Goal: Task Accomplishment & Management: Complete application form

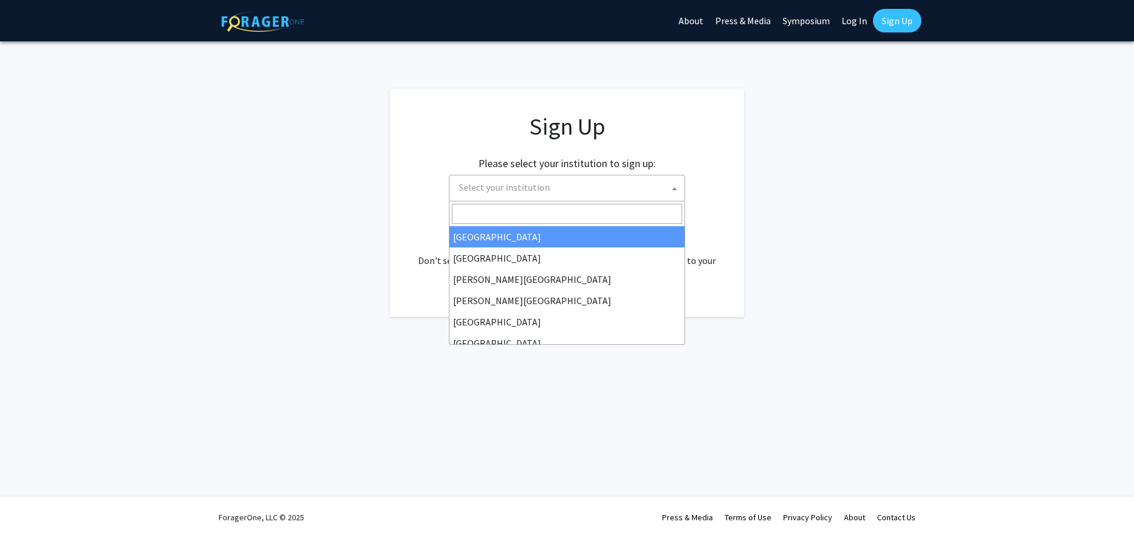
click at [552, 190] on span "Select your institution" at bounding box center [569, 187] width 230 height 24
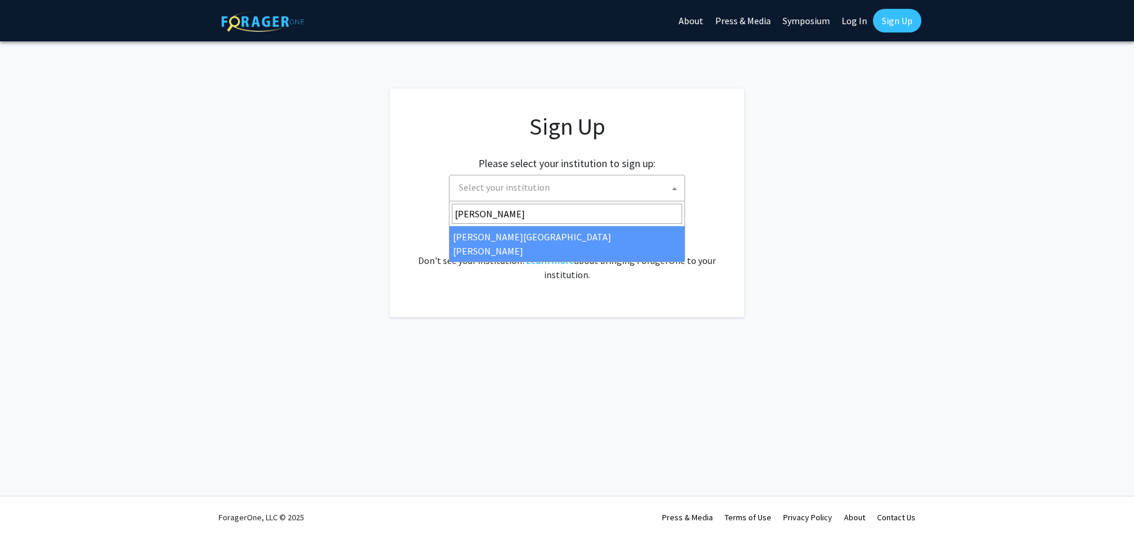
type input "johns"
select select "1"
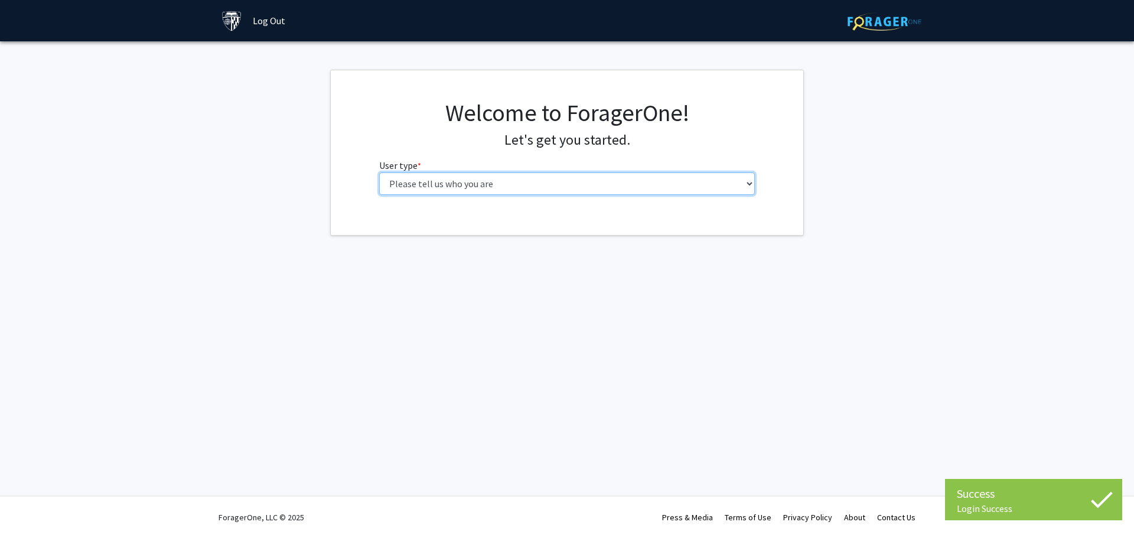
click at [569, 187] on select "Please tell us who you are Undergraduate Student Master's Student Doctoral Cand…" at bounding box center [567, 183] width 376 height 22
select select "2: masters"
click at [379, 172] on select "Please tell us who you are Undergraduate Student Master's Student Doctoral Cand…" at bounding box center [567, 183] width 376 height 22
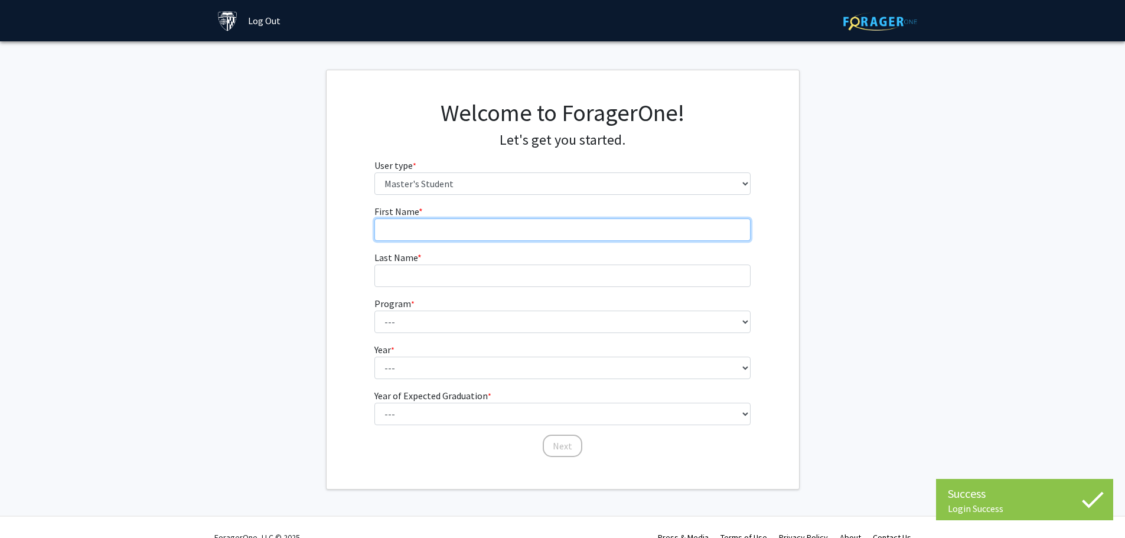
click at [545, 232] on input "First Name * required" at bounding box center [562, 230] width 376 height 22
type input "[PERSON_NAME]"
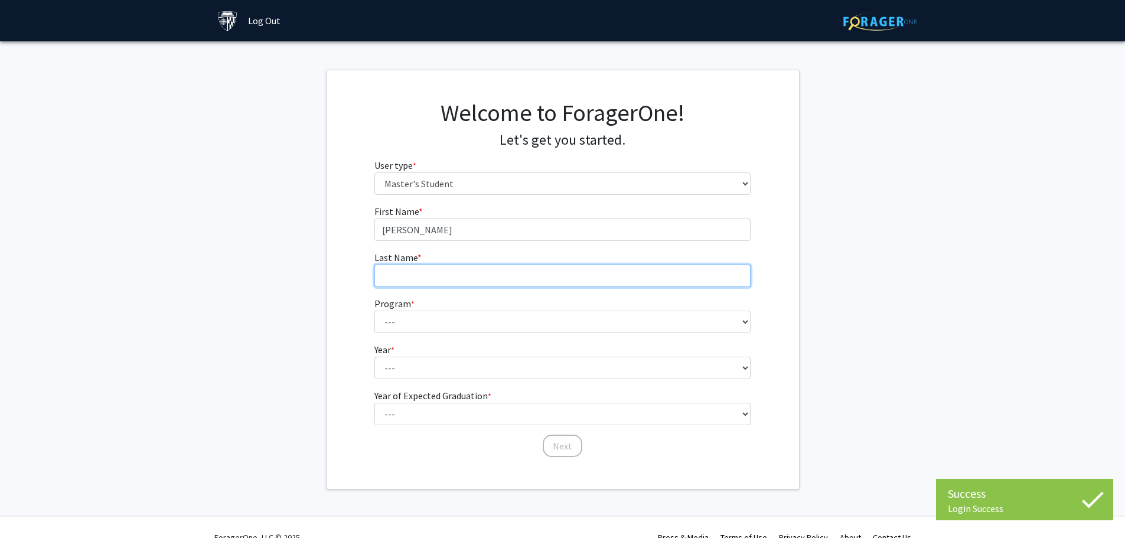
type input "Dadufalza"
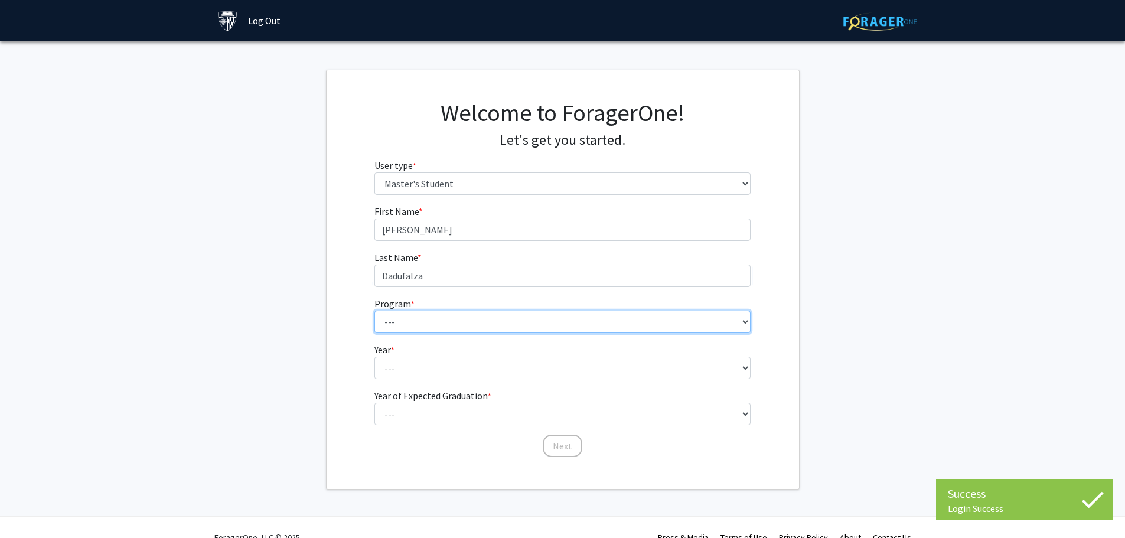
click at [473, 323] on select "--- Anatomy Education Applied and Computational Mathematics Applied Biomedical …" at bounding box center [562, 322] width 376 height 22
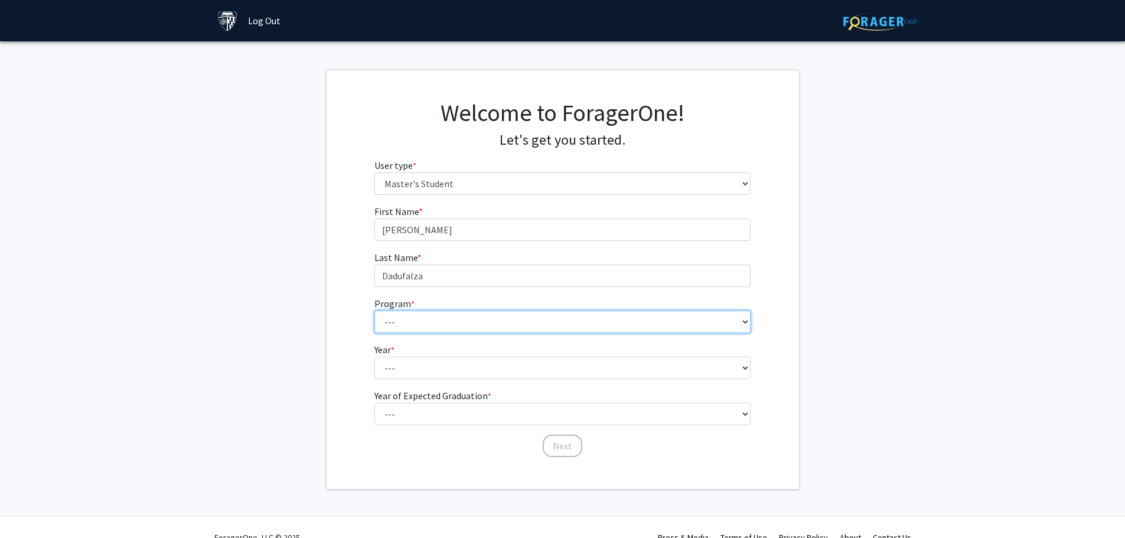
select select "142: 141"
click at [374, 311] on select "--- Anatomy Education Applied and Computational Mathematics Applied Biomedical …" at bounding box center [562, 322] width 376 height 22
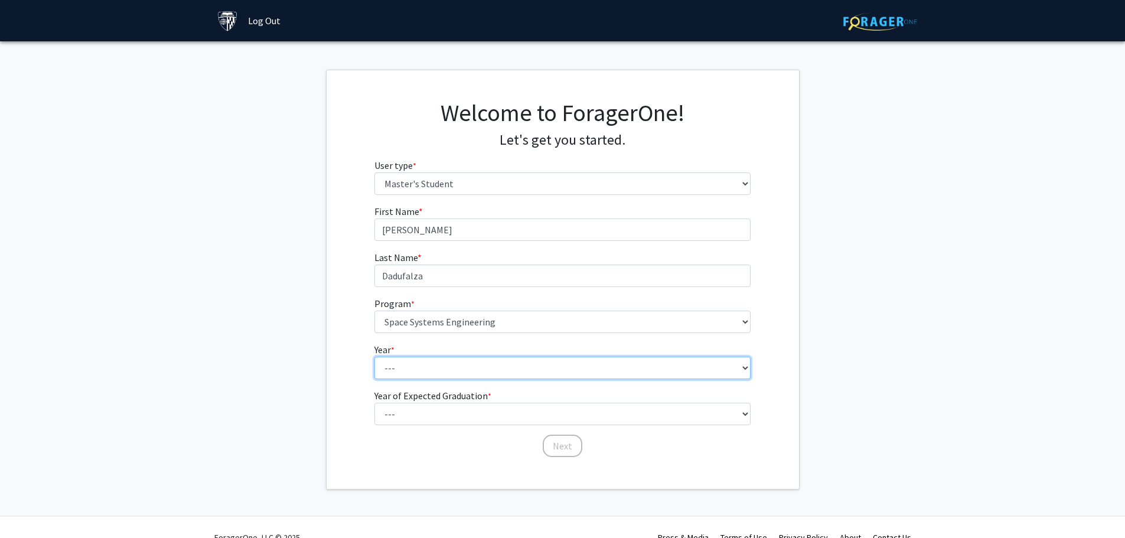
click at [431, 371] on select "--- First Year Second Year" at bounding box center [562, 368] width 376 height 22
select select "1: first_year"
click at [374, 357] on select "--- First Year Second Year" at bounding box center [562, 368] width 376 height 22
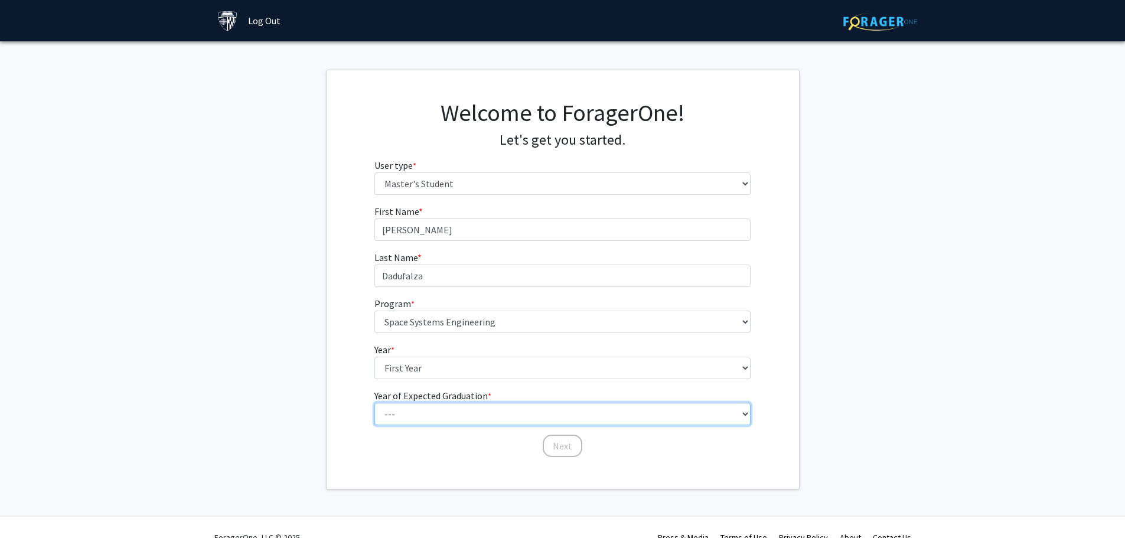
click at [432, 414] on select "--- 2025 2026 2027 2028 2029 2030 2031 2032 2033 2034" at bounding box center [562, 414] width 376 height 22
select select "2: 2026"
click at [374, 403] on select "--- 2025 2026 2027 2028 2029 2030 2031 2032 2033 2034" at bounding box center [562, 414] width 376 height 22
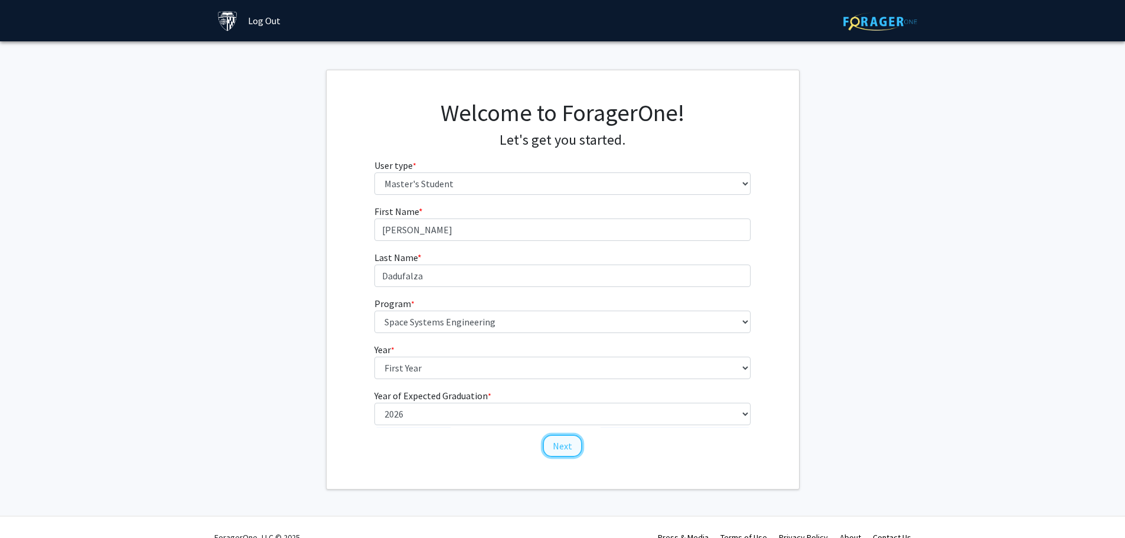
click at [553, 446] on button "Next" at bounding box center [563, 446] width 40 height 22
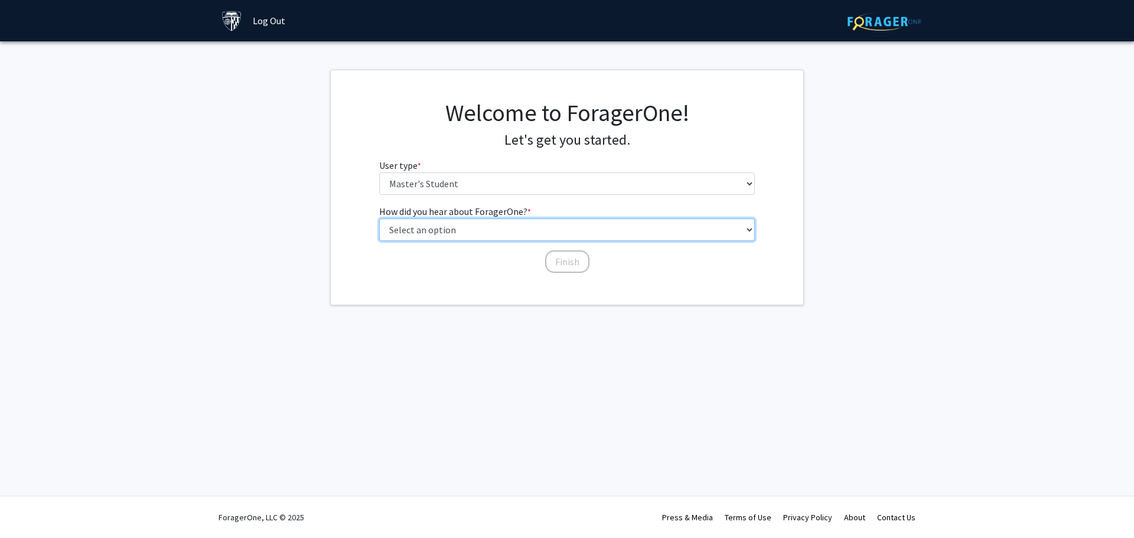
click at [483, 229] on select "Select an option Peer/student recommendation Faculty/staff recommendation Unive…" at bounding box center [567, 230] width 376 height 22
select select "3: university_website"
click at [379, 219] on select "Select an option Peer/student recommendation Faculty/staff recommendation Unive…" at bounding box center [567, 230] width 376 height 22
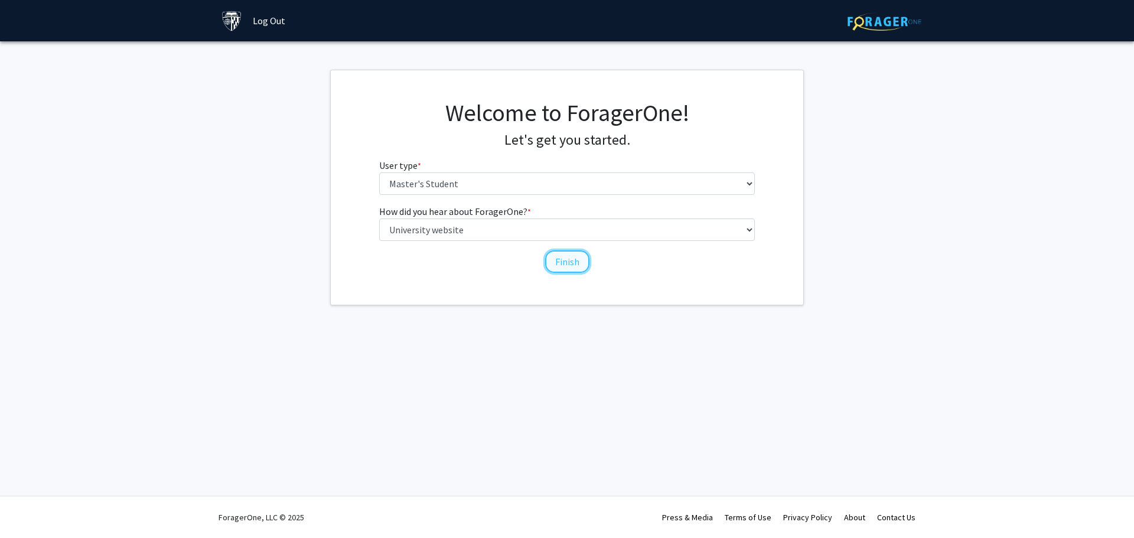
click at [568, 265] on button "Finish" at bounding box center [567, 261] width 44 height 22
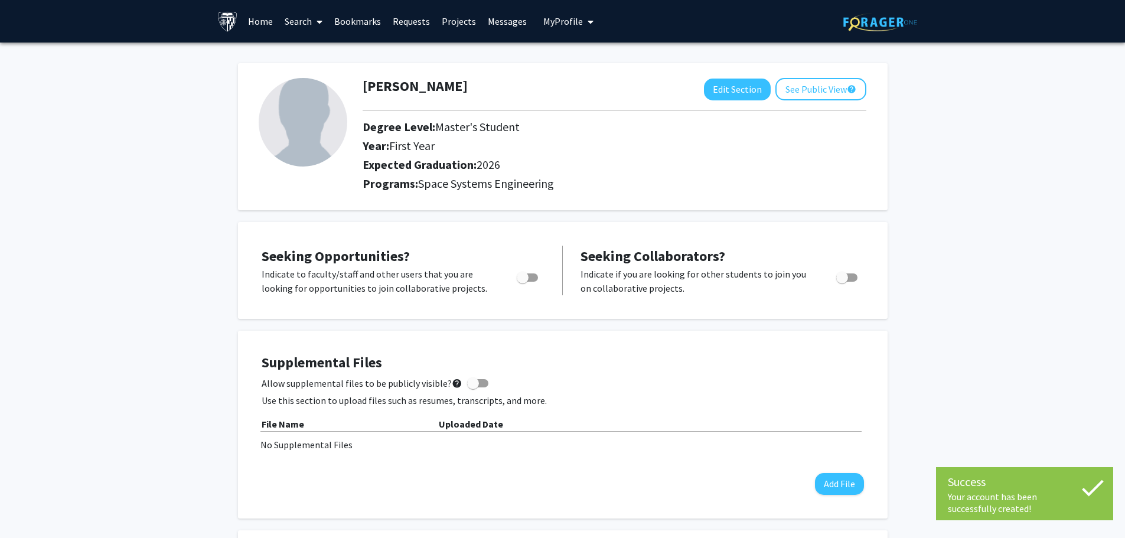
click at [530, 276] on span "Toggle" at bounding box center [527, 277] width 21 height 8
click at [523, 282] on input "Are you actively seeking opportunities?" at bounding box center [522, 282] width 1 height 1
checkbox input "true"
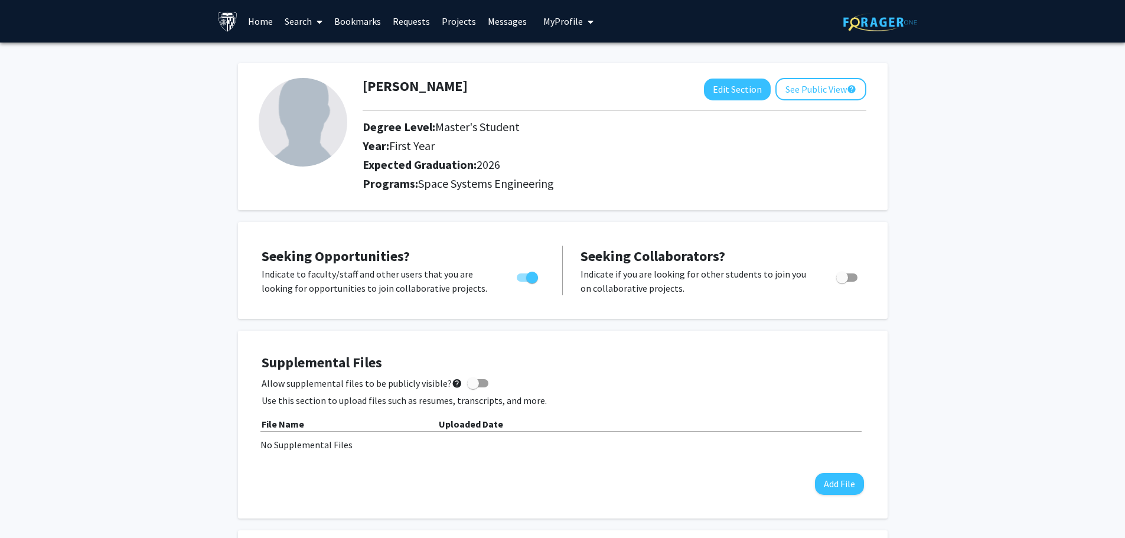
click at [308, 22] on link "Search" at bounding box center [304, 21] width 50 height 41
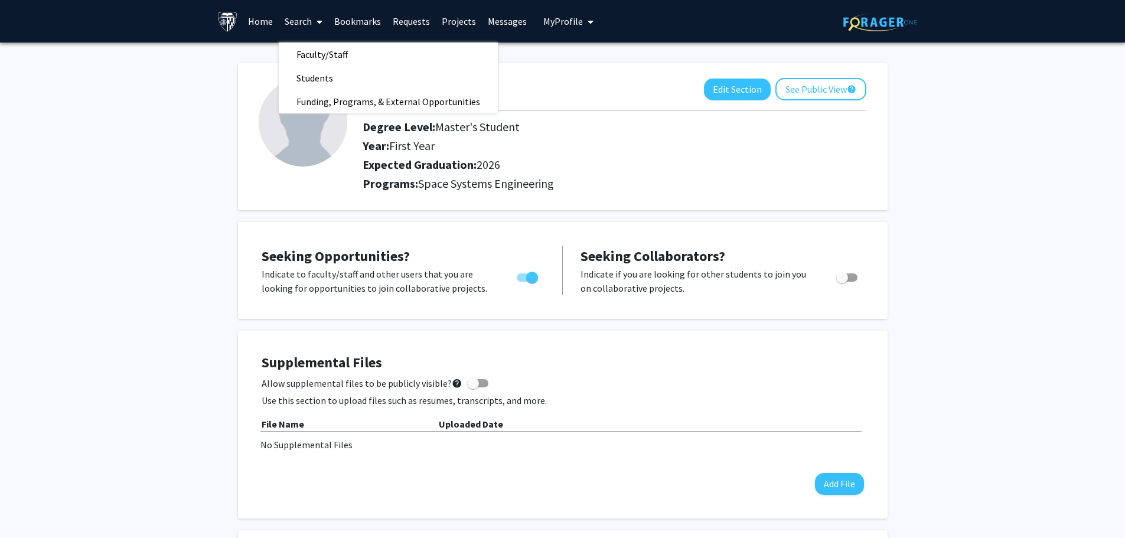
click at [462, 20] on link "Projects" at bounding box center [459, 21] width 46 height 41
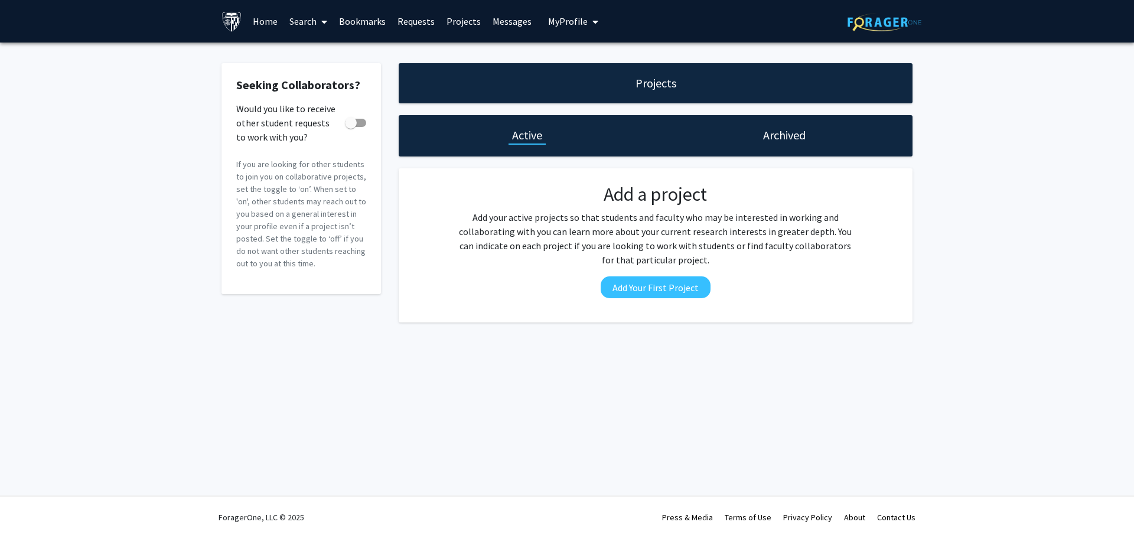
click at [265, 12] on link "Home" at bounding box center [265, 21] width 37 height 41
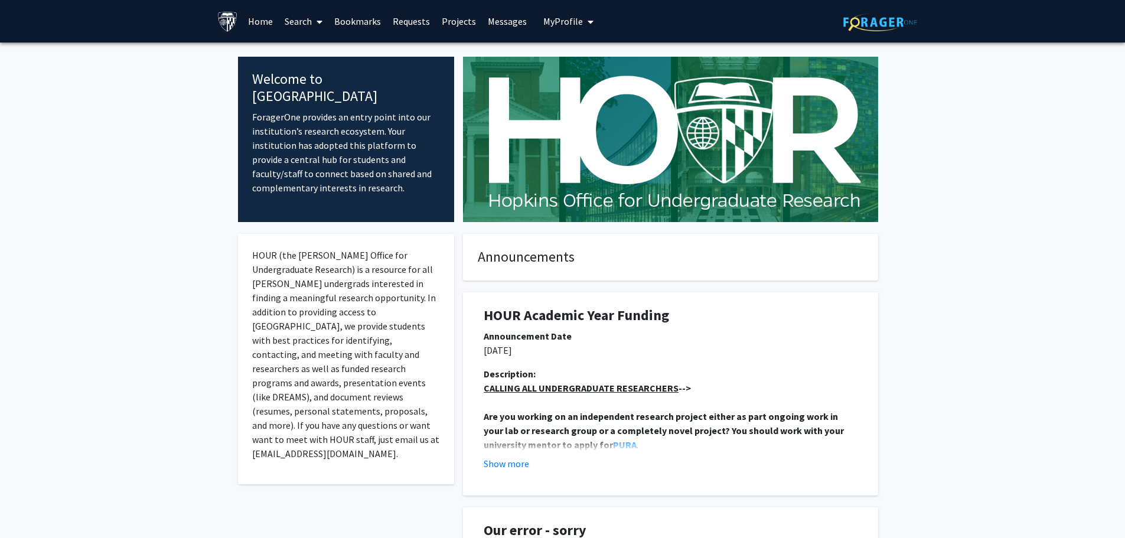
click at [299, 22] on link "Search" at bounding box center [304, 21] width 50 height 41
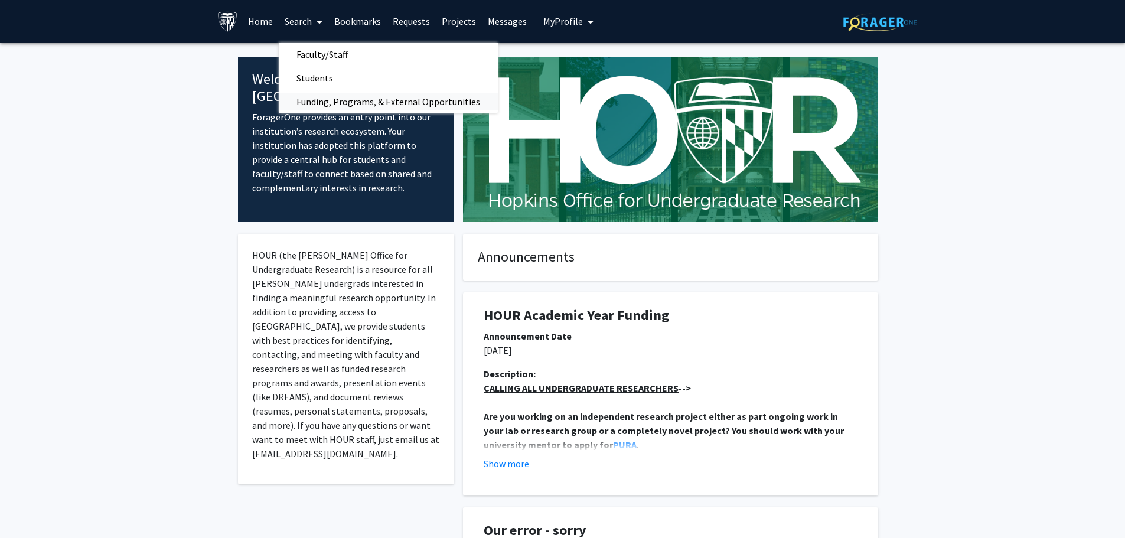
click at [327, 104] on span "Funding, Programs, & External Opportunities" at bounding box center [388, 102] width 219 height 24
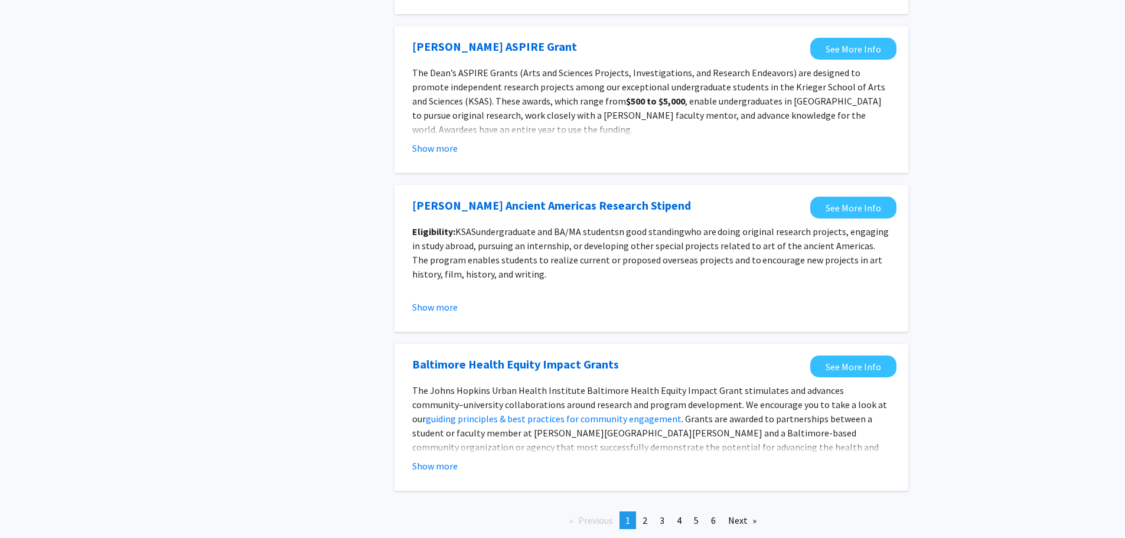
scroll to position [1181, 0]
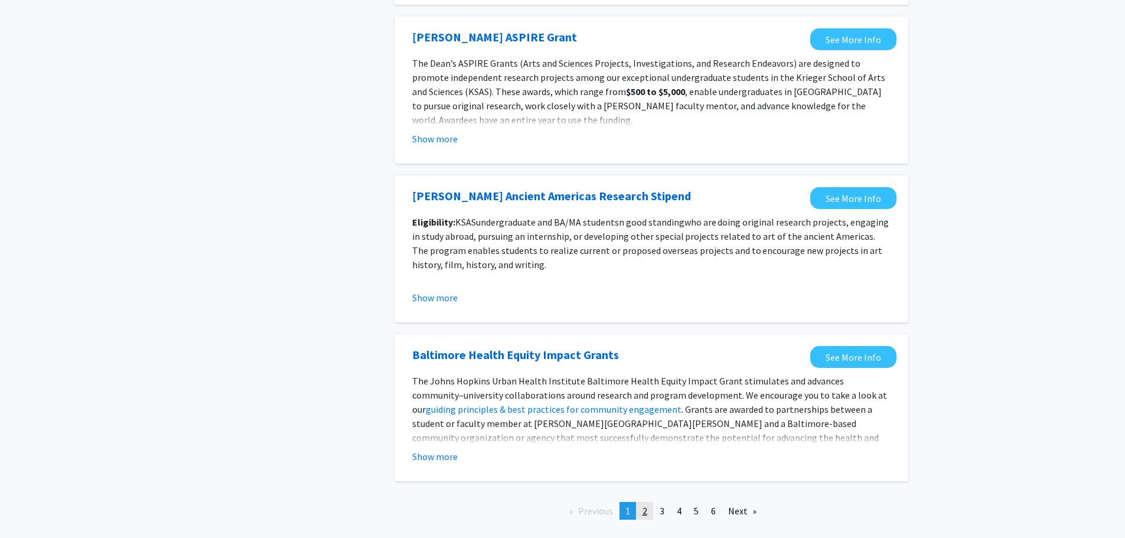
click at [644, 514] on span "2" at bounding box center [645, 511] width 5 height 12
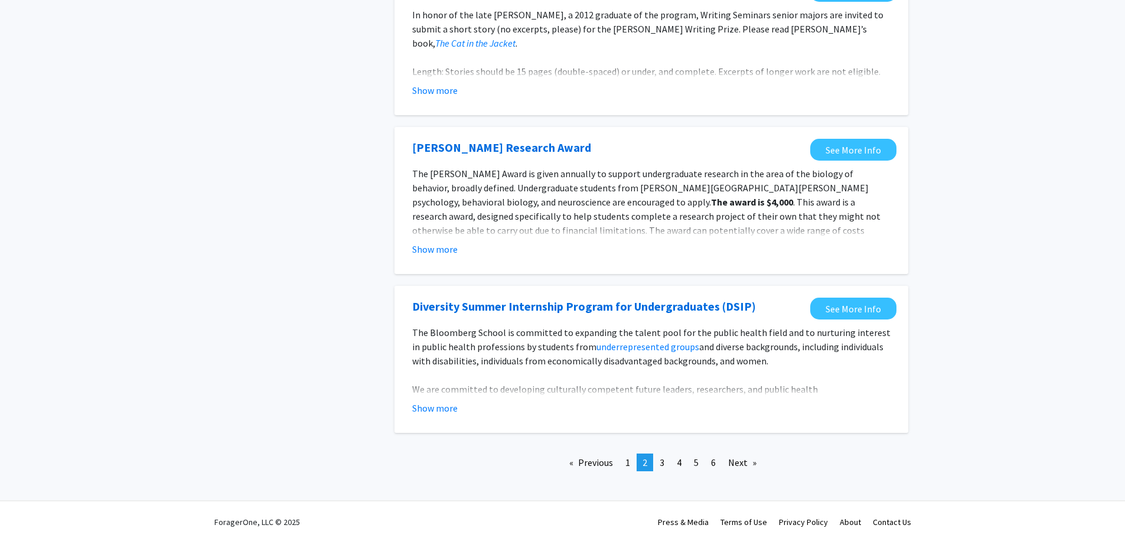
scroll to position [1282, 0]
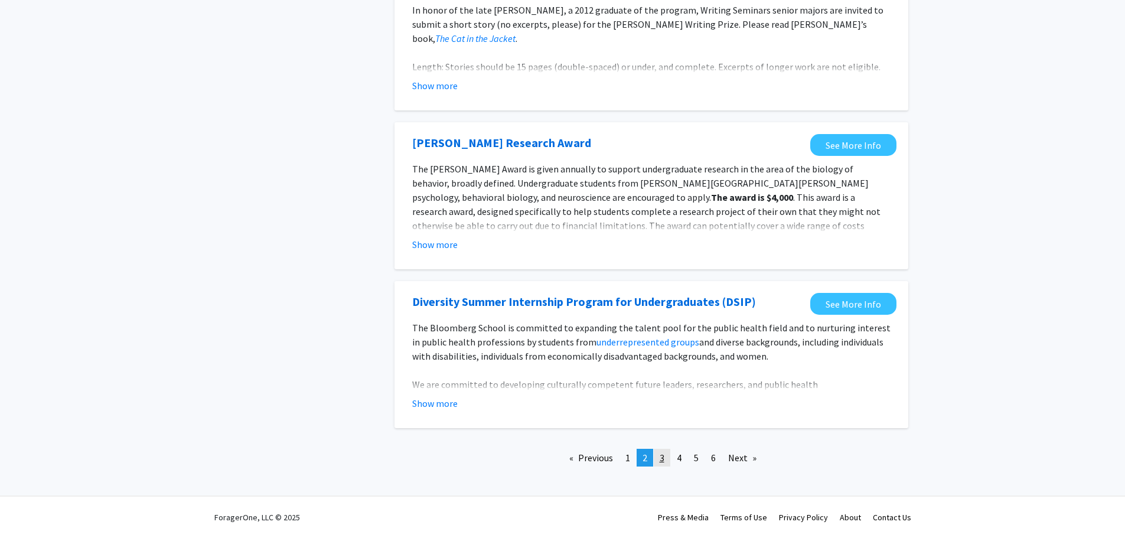
click at [665, 457] on link "page 3" at bounding box center [662, 458] width 17 height 18
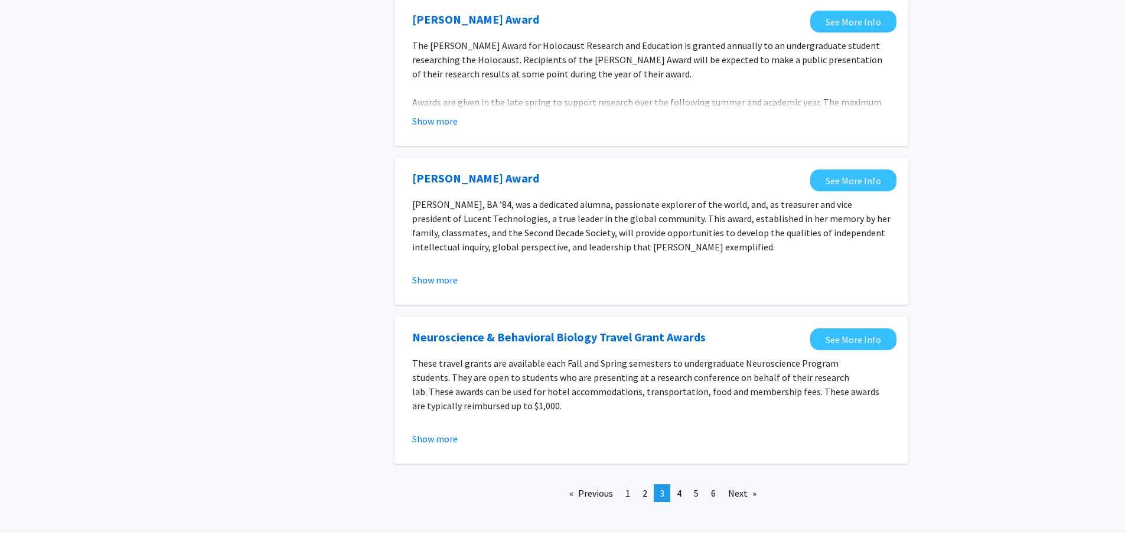
scroll to position [1240, 0]
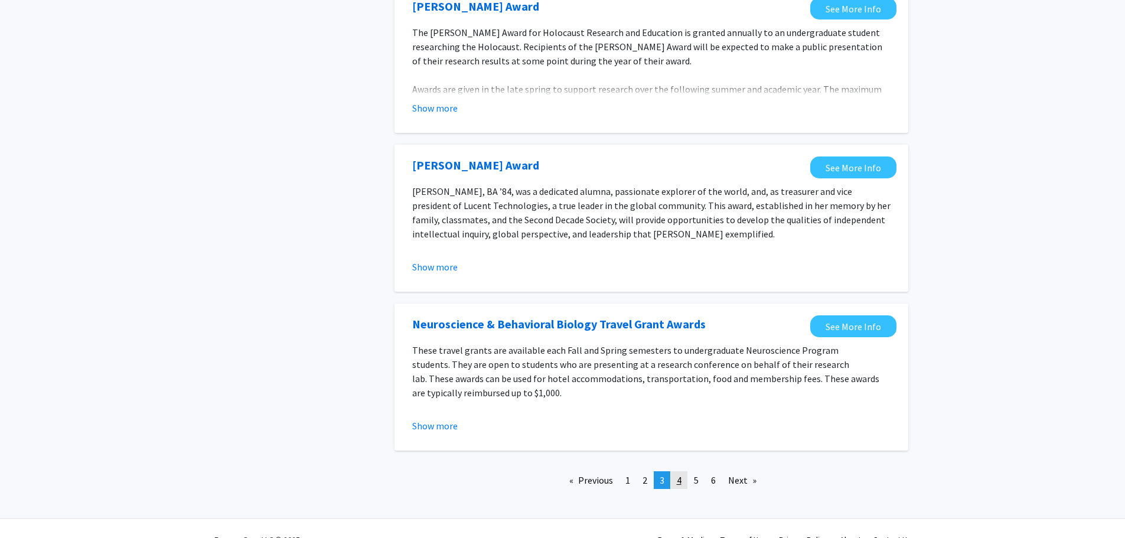
click at [677, 474] on link "page 4" at bounding box center [679, 480] width 17 height 18
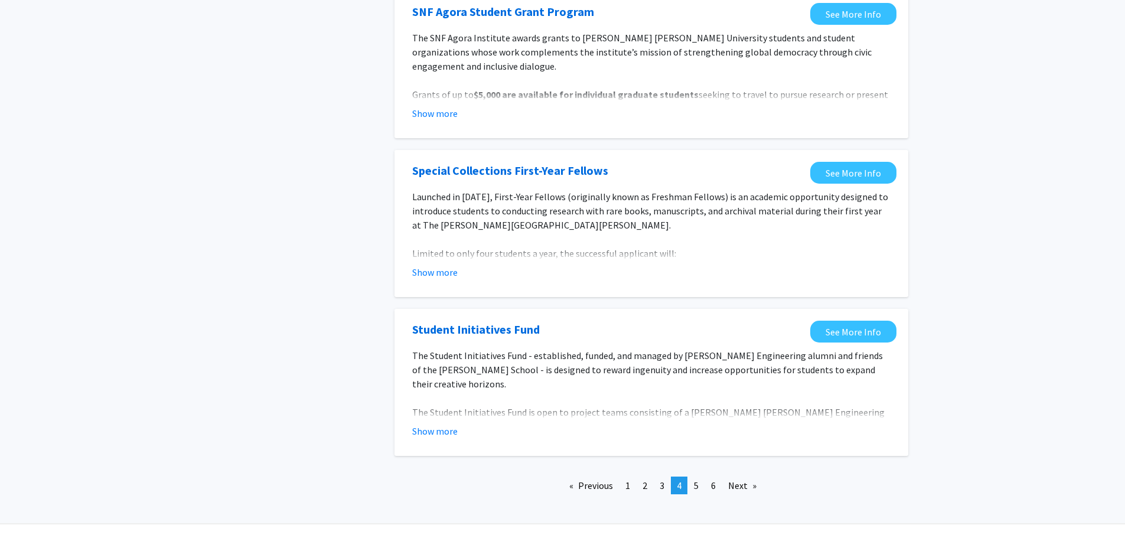
scroll to position [1249, 0]
click at [696, 479] on span "5" at bounding box center [696, 485] width 5 height 12
